Goal: Task Accomplishment & Management: Use online tool/utility

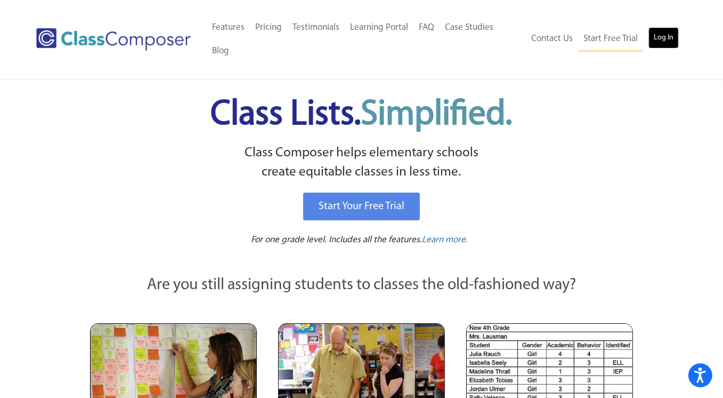
click at [657, 28] on link "Log In" at bounding box center [664, 37] width 30 height 21
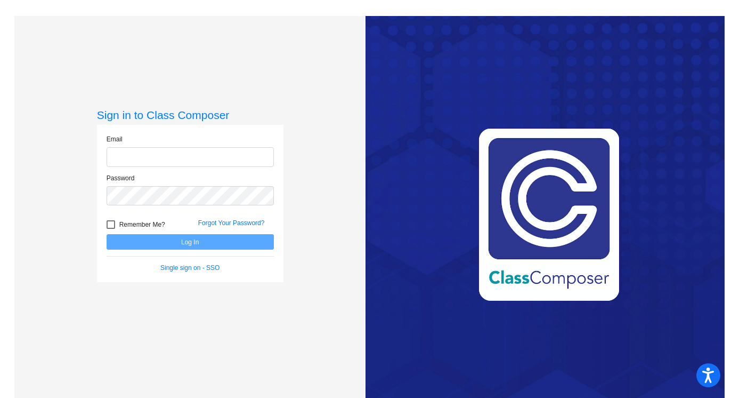
type input "[EMAIL_ADDRESS][DOMAIN_NAME]"
click at [203, 239] on button "Log In" at bounding box center [190, 241] width 167 height 15
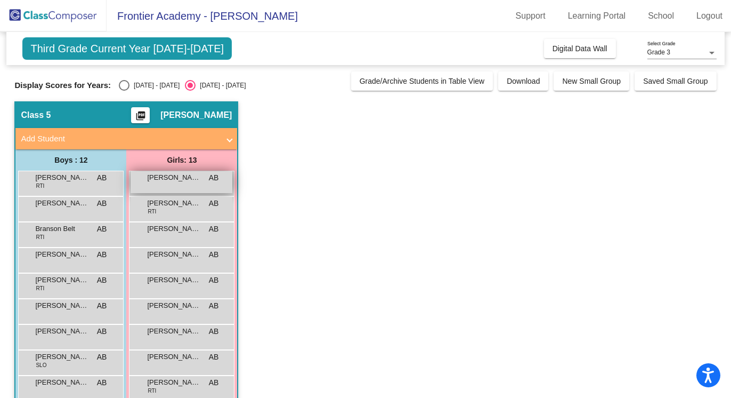
click at [195, 183] on div "[PERSON_NAME] AB lock do_not_disturb_alt" at bounding box center [182, 182] width 102 height 22
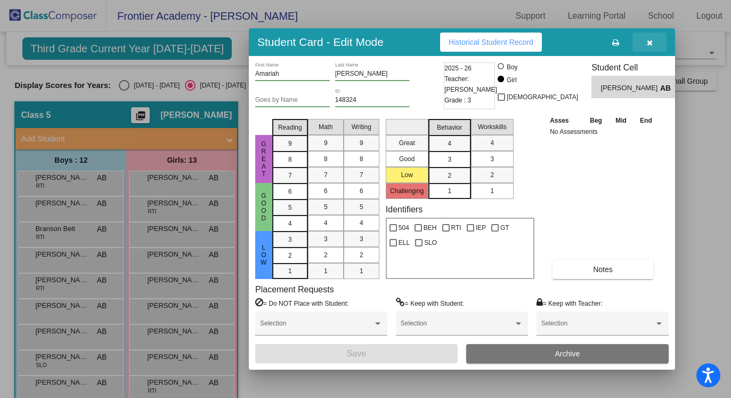
click at [650, 45] on icon "button" at bounding box center [650, 42] width 6 height 7
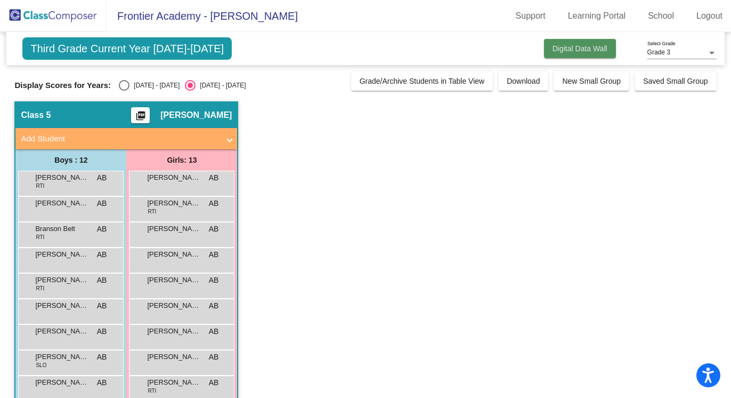
click at [575, 55] on button "Digital Data Wall" at bounding box center [580, 48] width 72 height 19
click at [230, 136] on span at bounding box center [230, 139] width 4 height 12
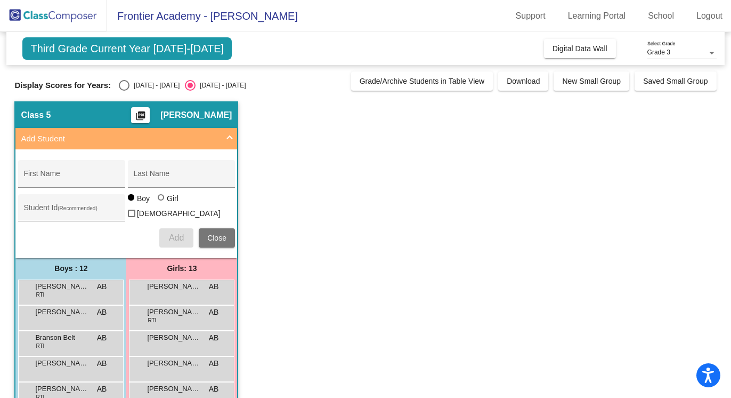
click at [230, 136] on span at bounding box center [230, 139] width 4 height 12
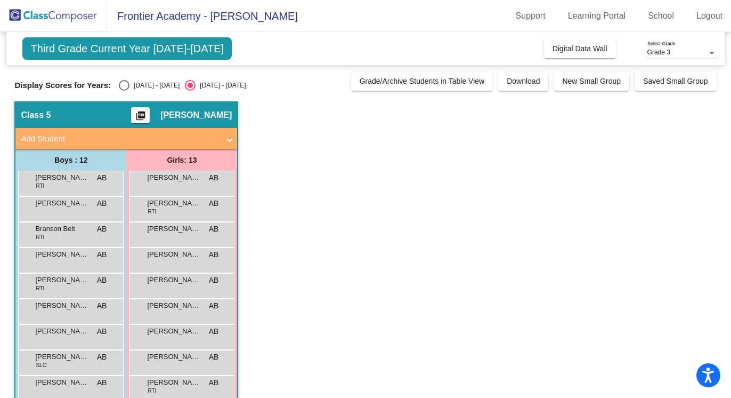
click at [131, 49] on span "Third Grade Current Year [DATE]-[DATE]" at bounding box center [126, 48] width 209 height 22
click at [611, 14] on link "Learning Portal" at bounding box center [597, 15] width 75 height 17
click at [15, 15] on img at bounding box center [53, 15] width 107 height 31
click at [79, 187] on div "[PERSON_NAME] RTI AB lock do_not_disturb_alt" at bounding box center [70, 182] width 102 height 22
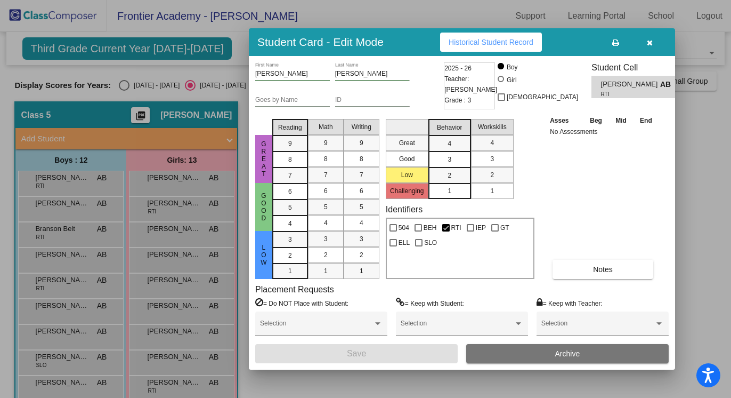
click at [650, 43] on icon "button" at bounding box center [650, 42] width 6 height 7
